Goal: Use online tool/utility: Utilize a website feature to perform a specific function

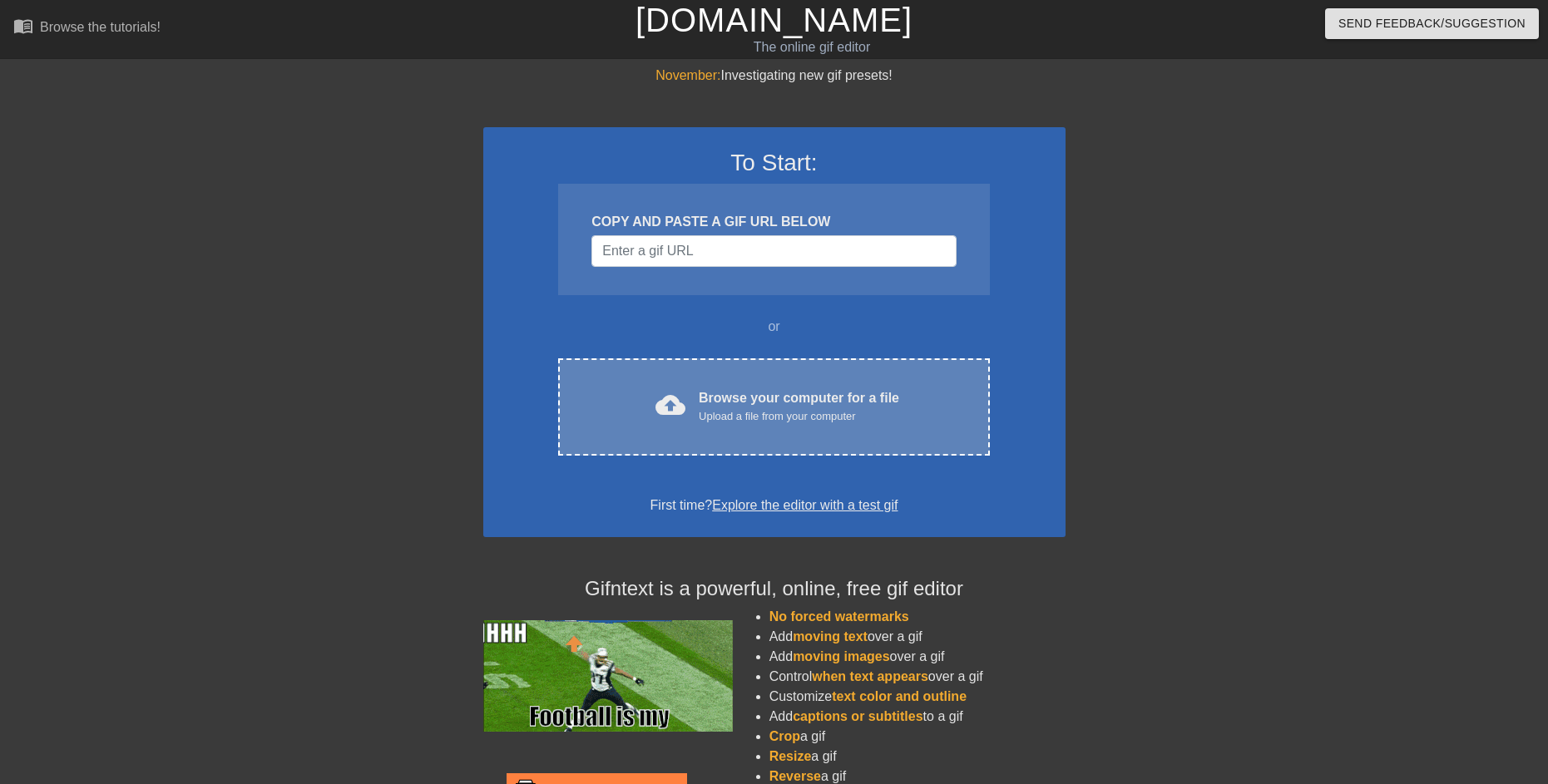
click at [755, 442] on div "cloud_upload Browse your computer for a file Upload a file from your computer C…" at bounding box center [773, 406] width 431 height 97
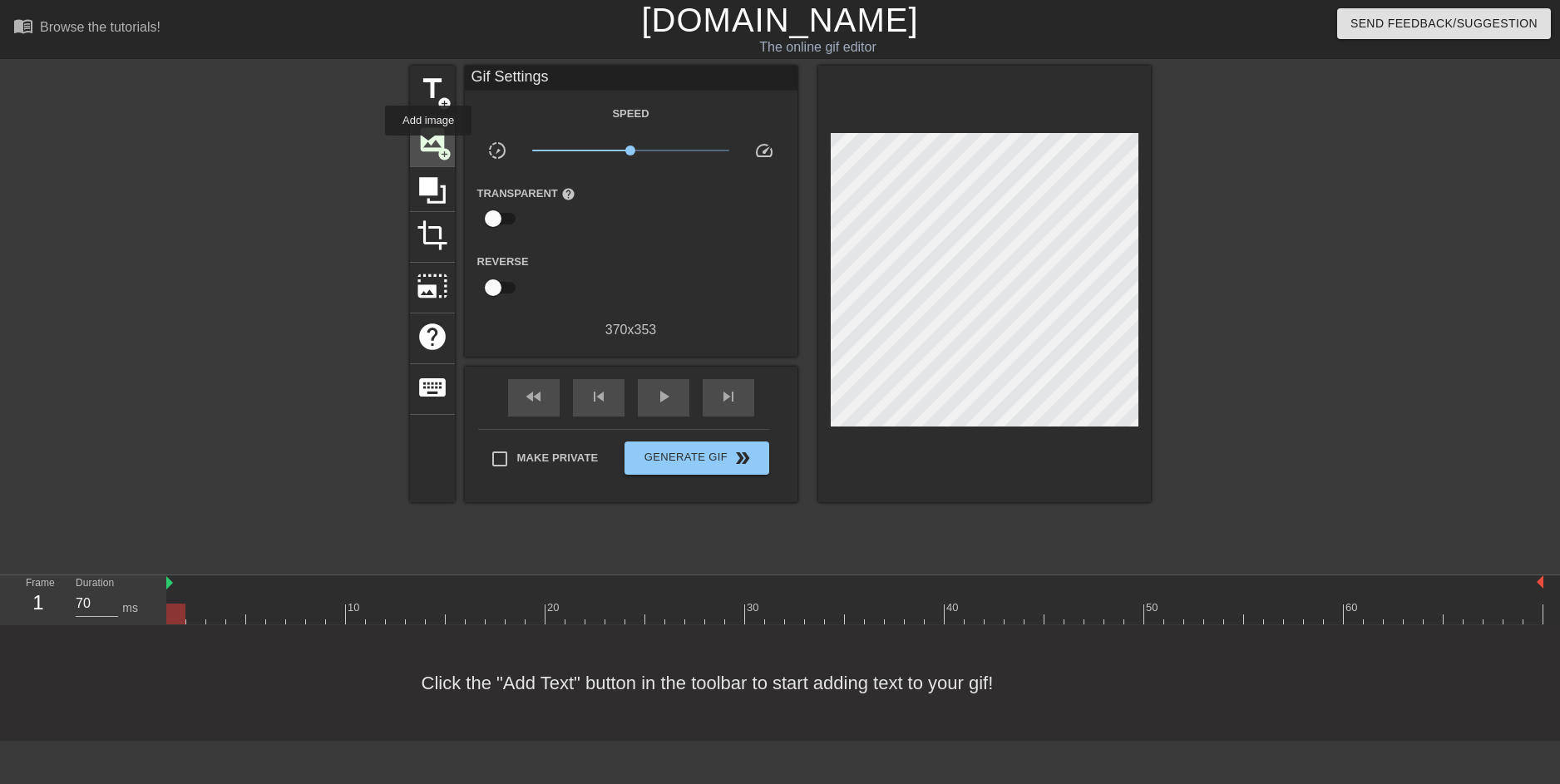
click at [428, 147] on span "image" at bounding box center [432, 140] width 32 height 32
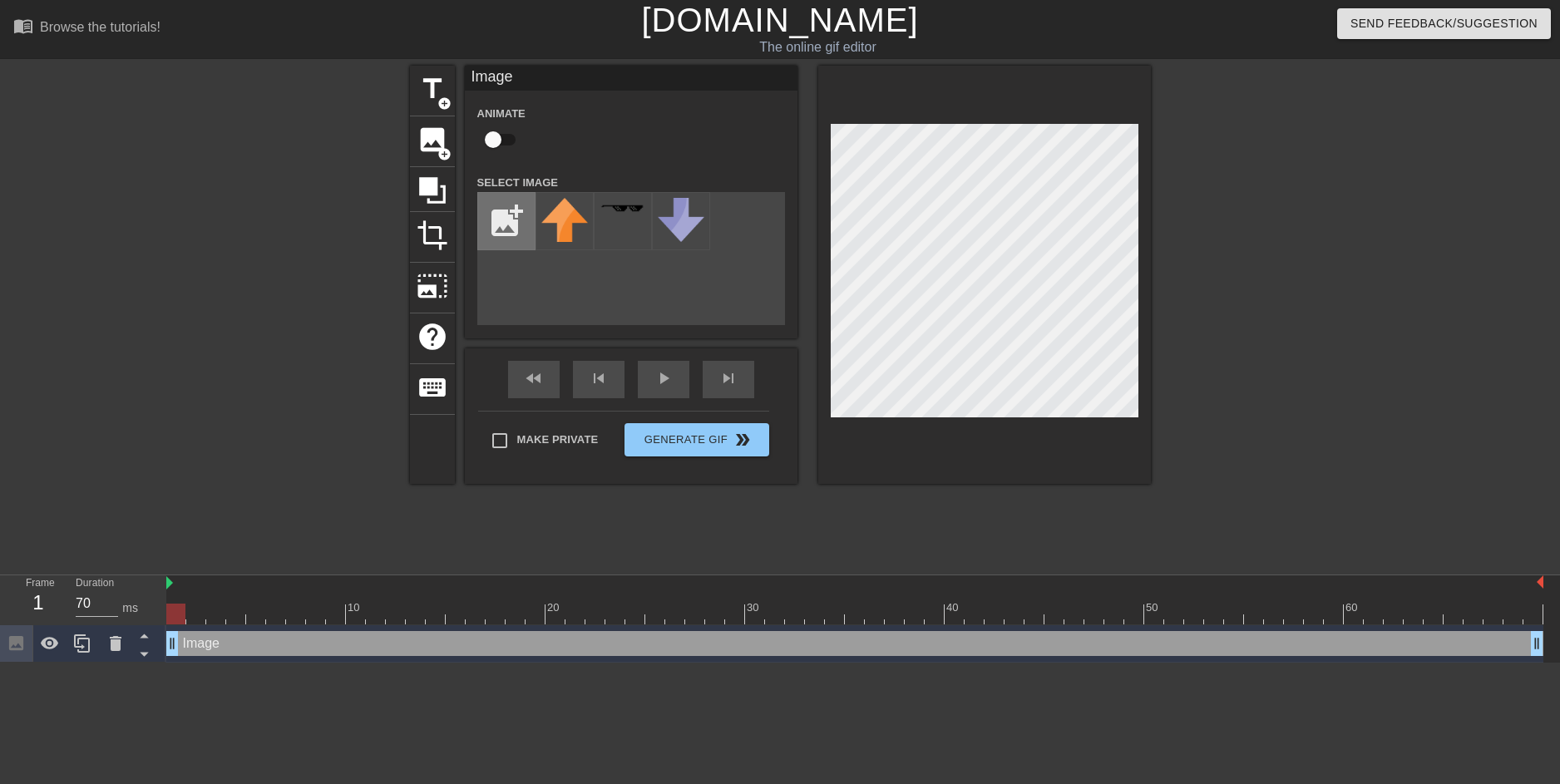
click at [499, 215] on input "file" at bounding box center [506, 221] width 57 height 57
type input "C:\fakepath\D.png"
click at [553, 244] on img at bounding box center [564, 231] width 47 height 67
drag, startPoint x: 168, startPoint y: 583, endPoint x: 156, endPoint y: 581, distance: 12.2
click at [156, 581] on div "Frame 1 Duration 70 ms 10 20 30 40 50 60 Image drag_handle drag_handle" at bounding box center [780, 618] width 1560 height 87
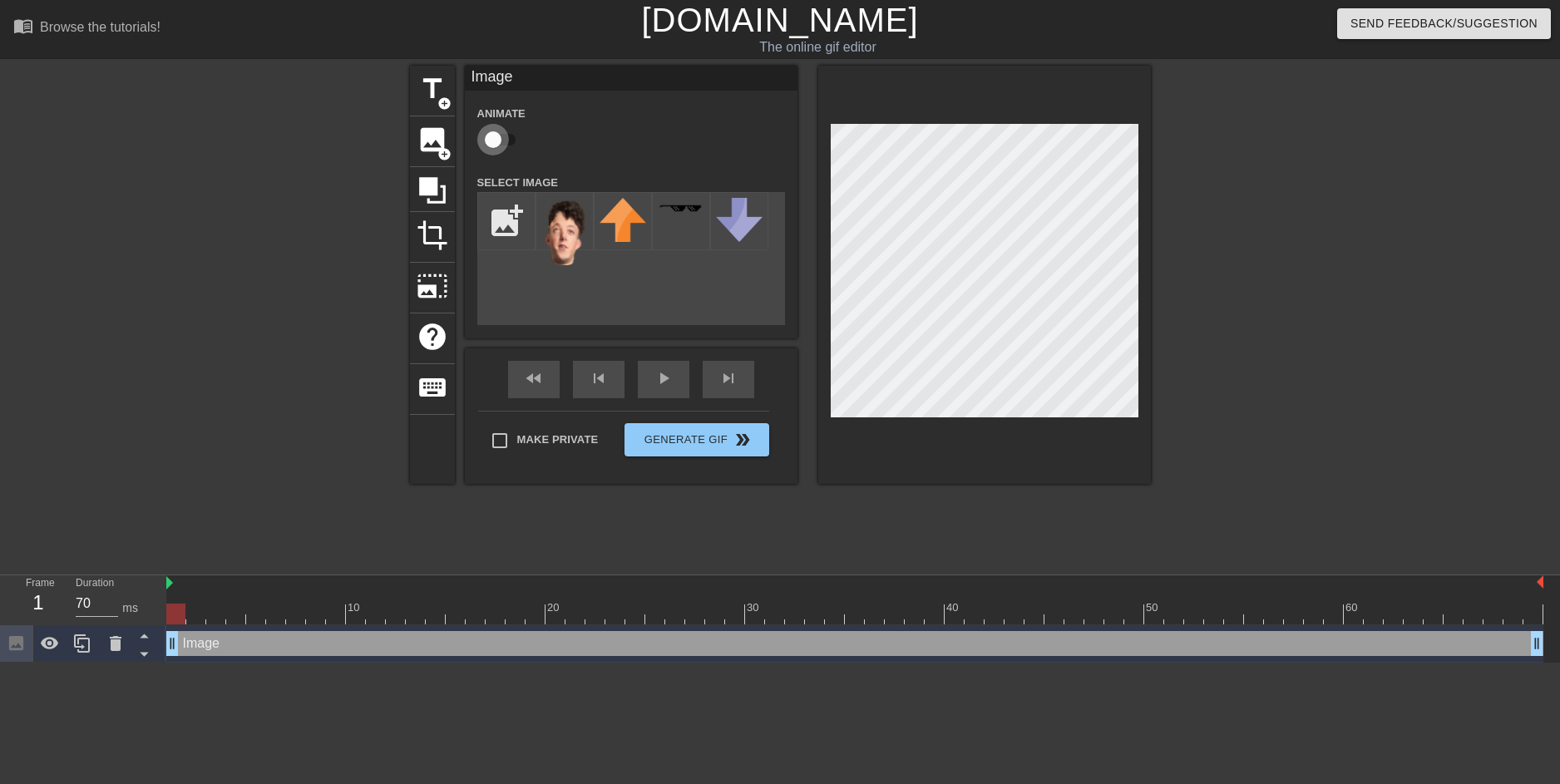
click at [502, 139] on input "checkbox" at bounding box center [493, 140] width 95 height 32
checkbox input "true"
drag, startPoint x: 601, startPoint y: 290, endPoint x: 584, endPoint y: 266, distance: 29.4
drag, startPoint x: 583, startPoint y: 266, endPoint x: 559, endPoint y: 253, distance: 27.3
click at [559, 253] on img at bounding box center [564, 231] width 47 height 67
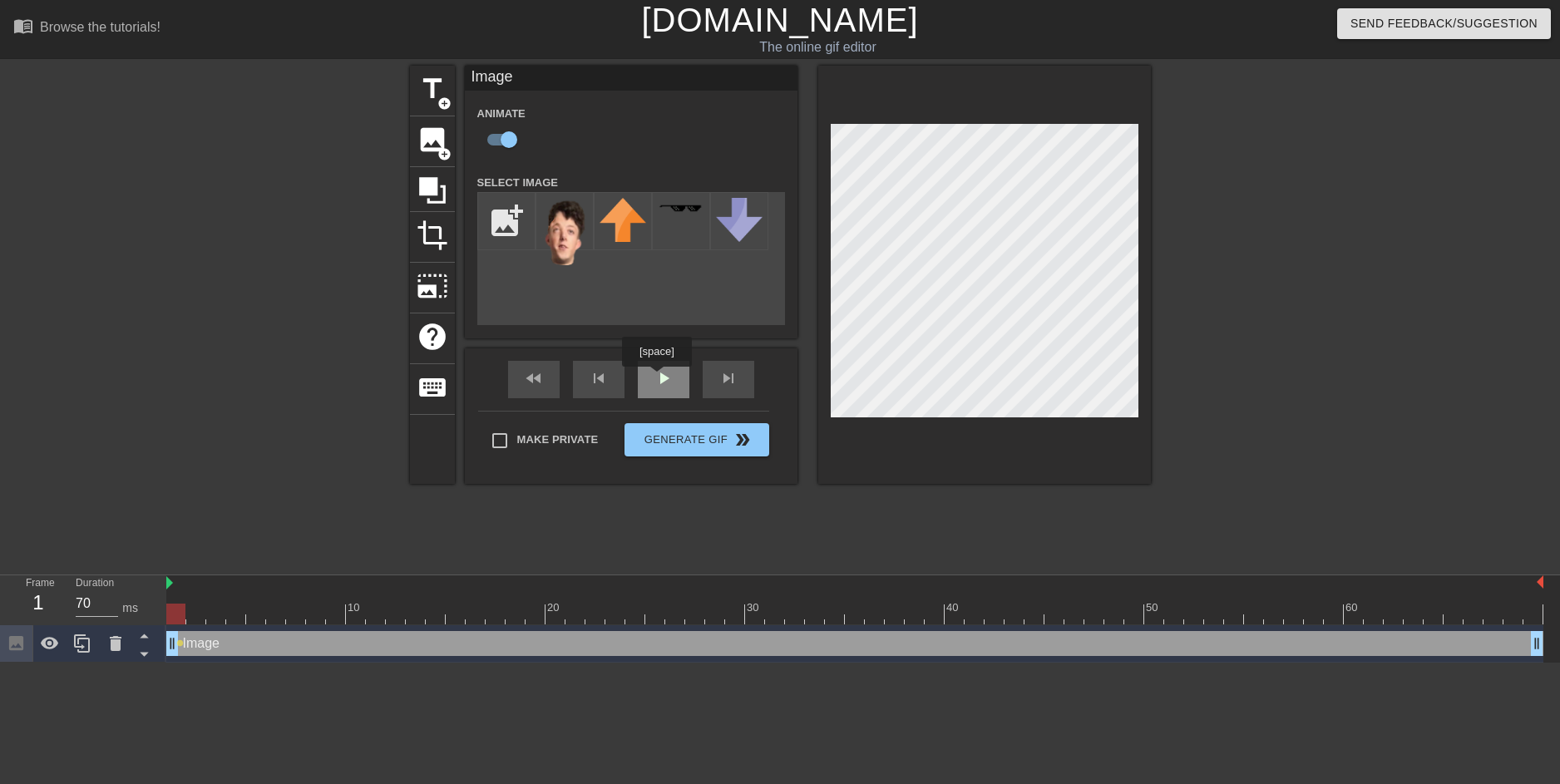
click at [656, 378] on div "play_arrow" at bounding box center [663, 379] width 52 height 37
click at [643, 378] on div "pause" at bounding box center [663, 379] width 52 height 37
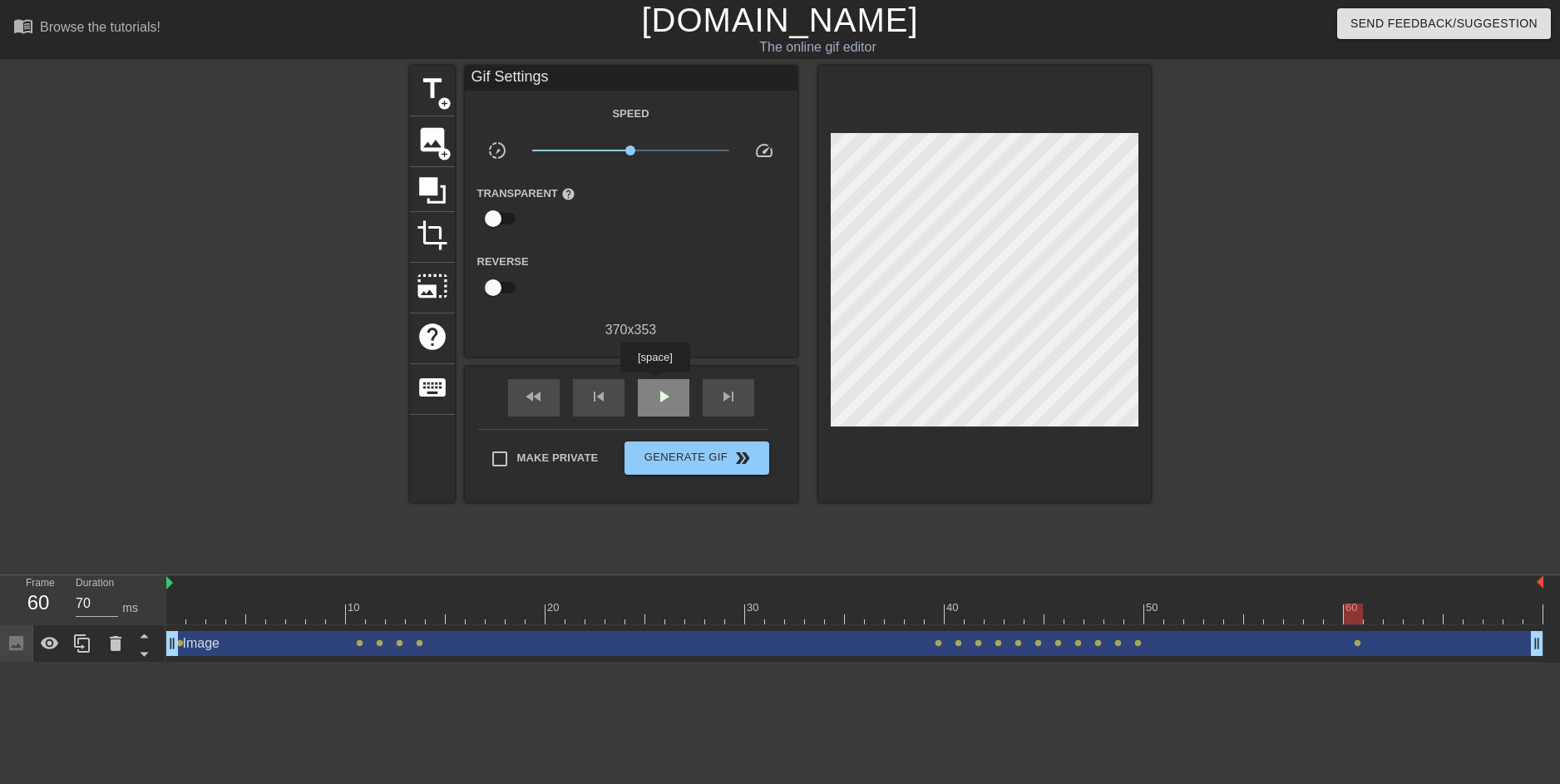
click at [654, 384] on div "play_arrow" at bounding box center [663, 397] width 52 height 37
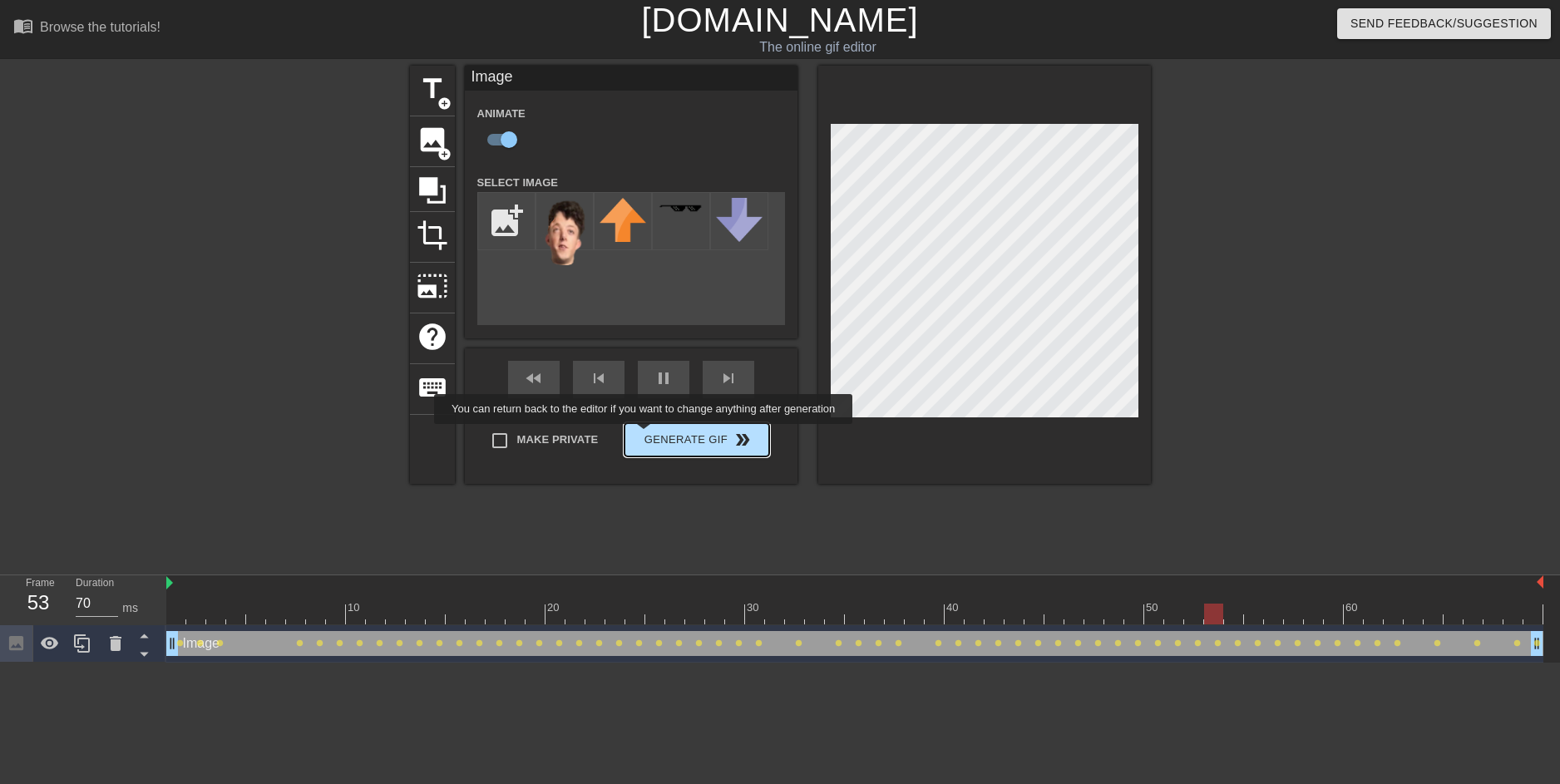
click at [658, 436] on div "Make Private Generate Gif double_arrow" at bounding box center [624, 443] width 291 height 66
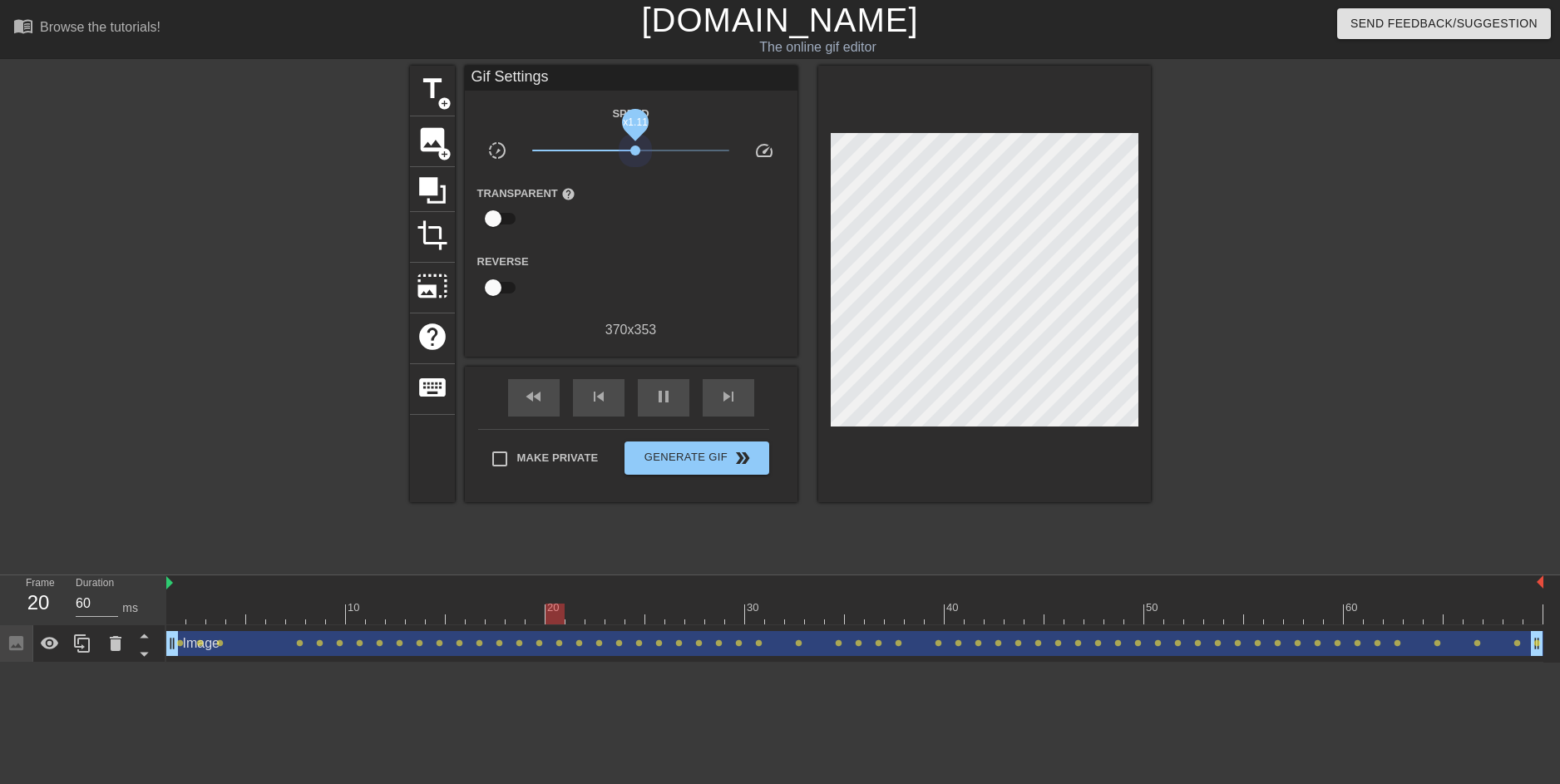
drag, startPoint x: 635, startPoint y: 153, endPoint x: 730, endPoint y: 170, distance: 96.5
click at [730, 170] on div "Speed slow_motion_video x1.11 speed Transparent help Reverse 370 x 353" at bounding box center [631, 221] width 308 height 237
type input "70"
click at [718, 456] on span "Generate Gif double_arrow" at bounding box center [696, 458] width 131 height 20
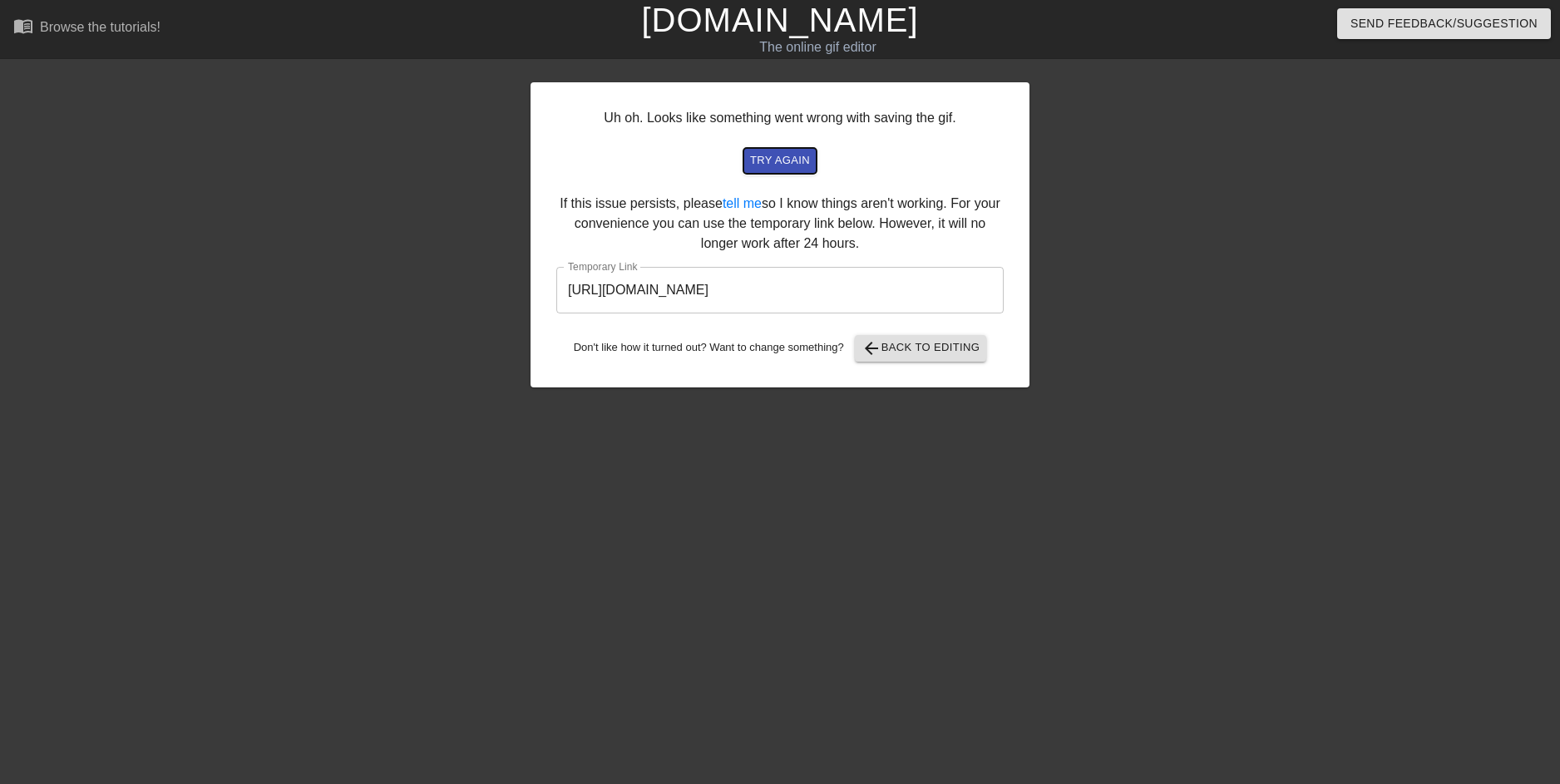
click at [780, 156] on span "try again" at bounding box center [780, 161] width 60 height 19
